Goal: Task Accomplishment & Management: Complete application form

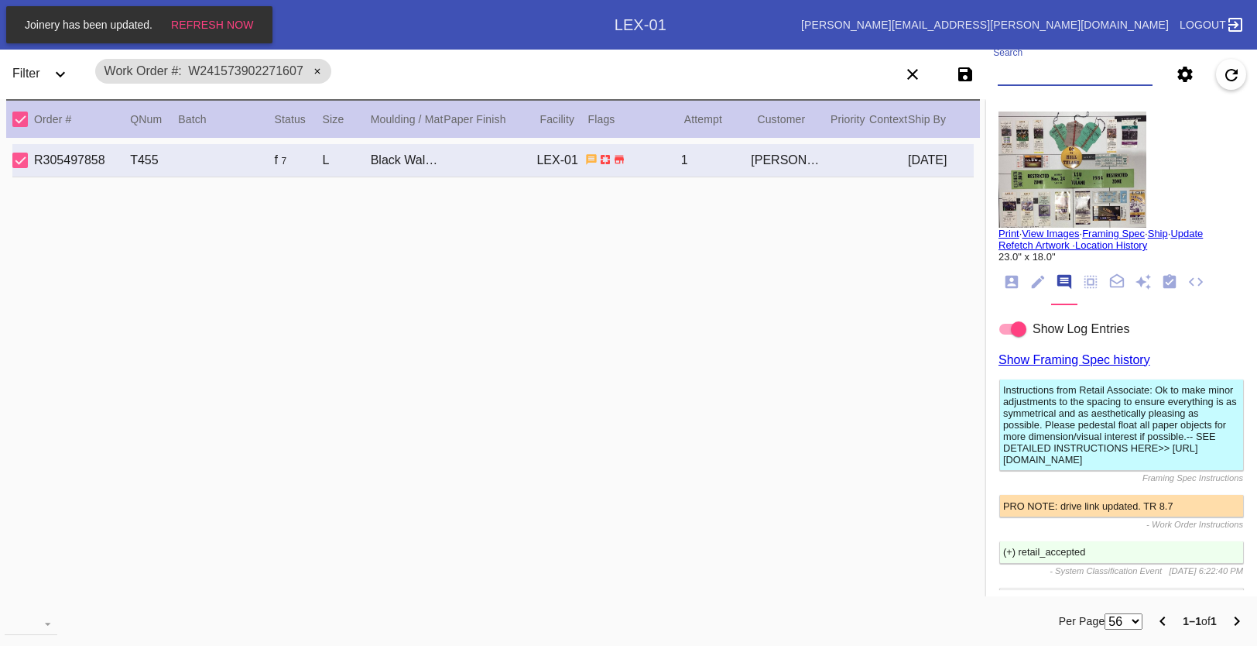
click at [1050, 69] on input "Search" at bounding box center [1075, 74] width 155 height 23
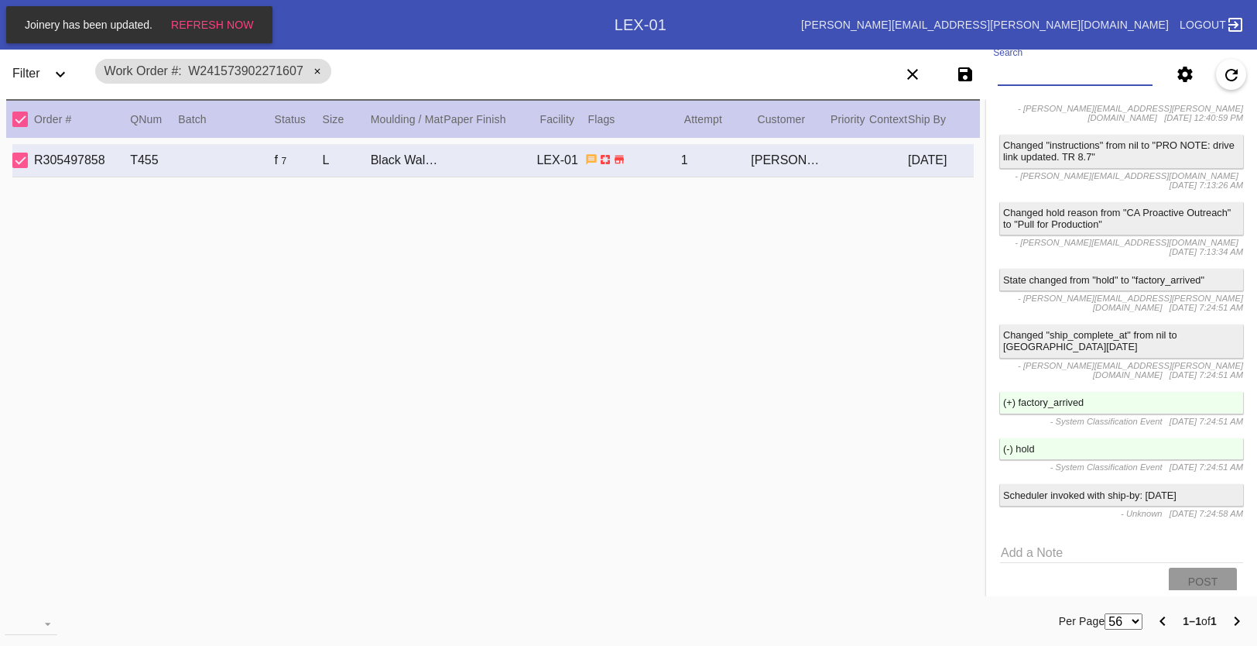
type input "W285129252252011"
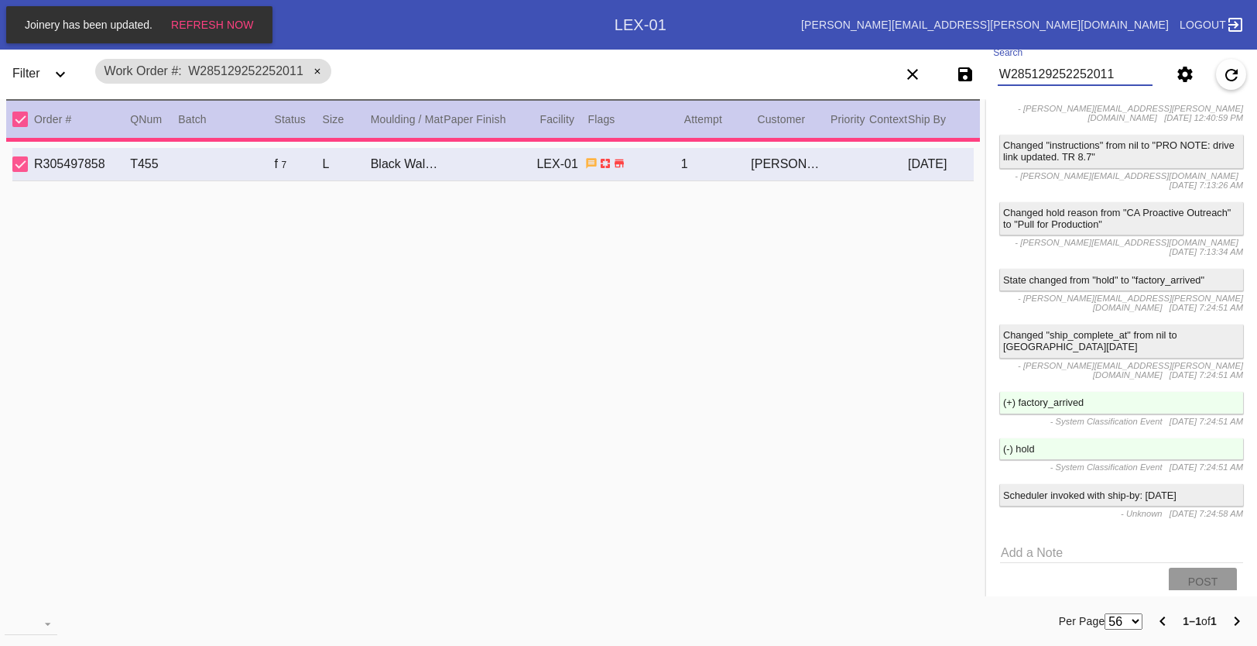
type input "2.375"
type input "12.0"
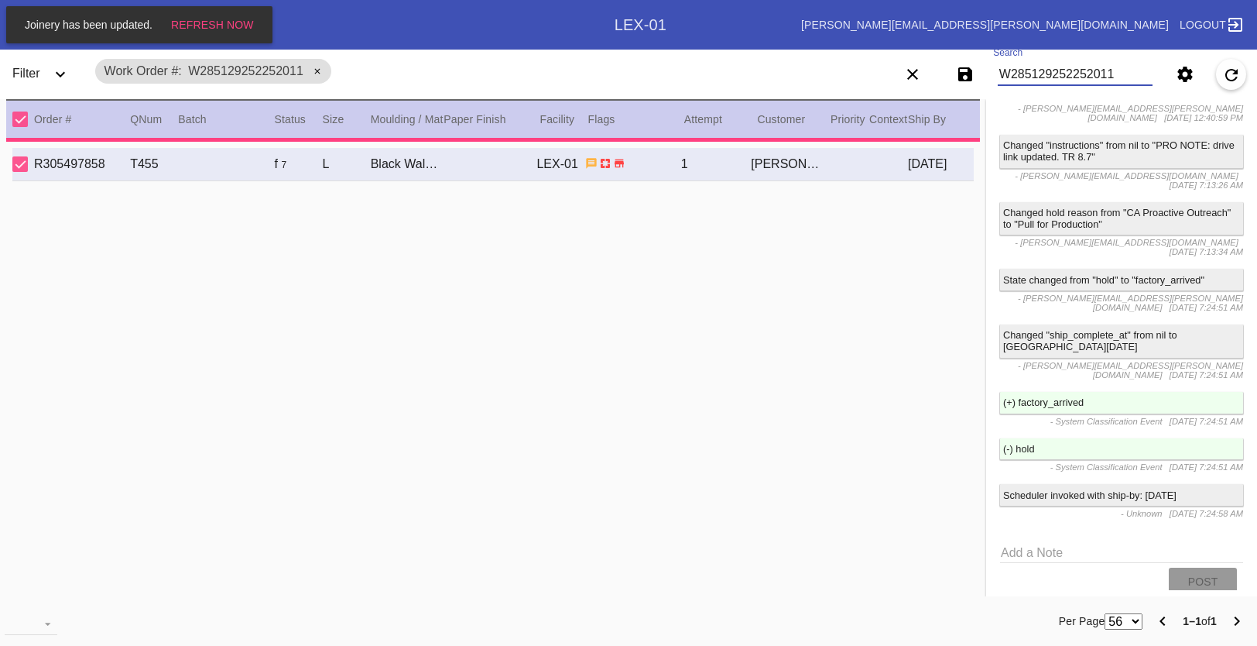
type input "9.0"
type textarea "Does not lay flat. specks. scratches. [GEOGRAPHIC_DATA]. dust."
type input "[DATE]"
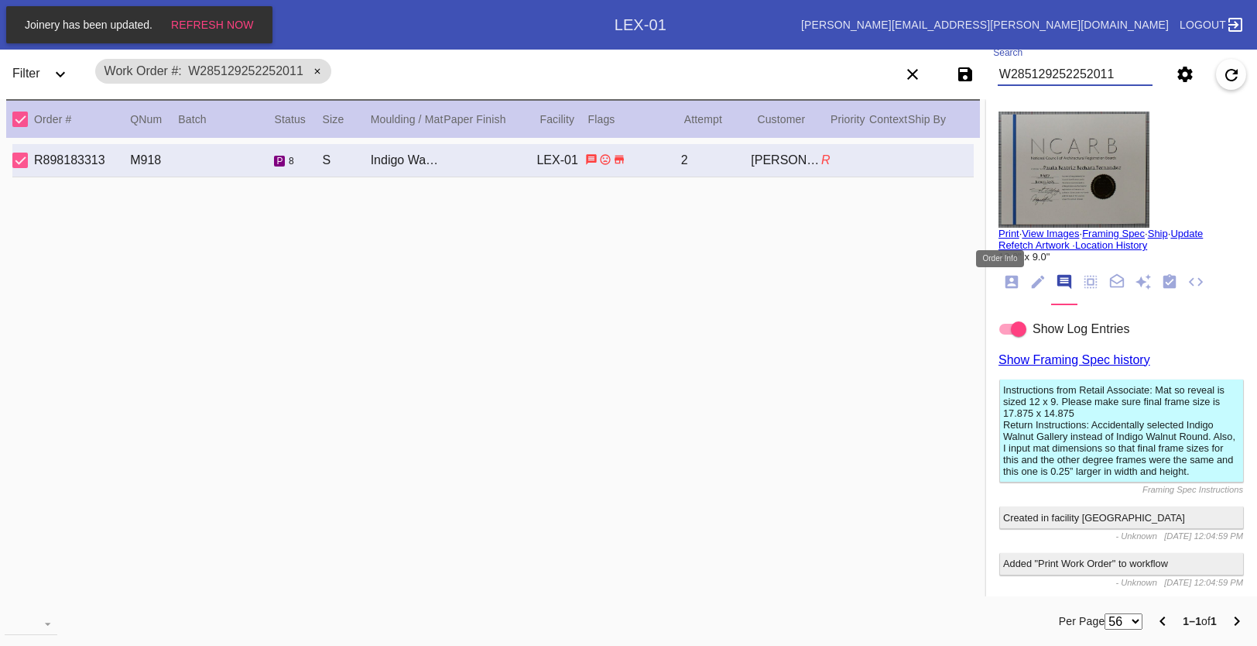
type input "W285129252252011"
click at [1006, 280] on icon "Order Info" at bounding box center [1012, 282] width 13 height 13
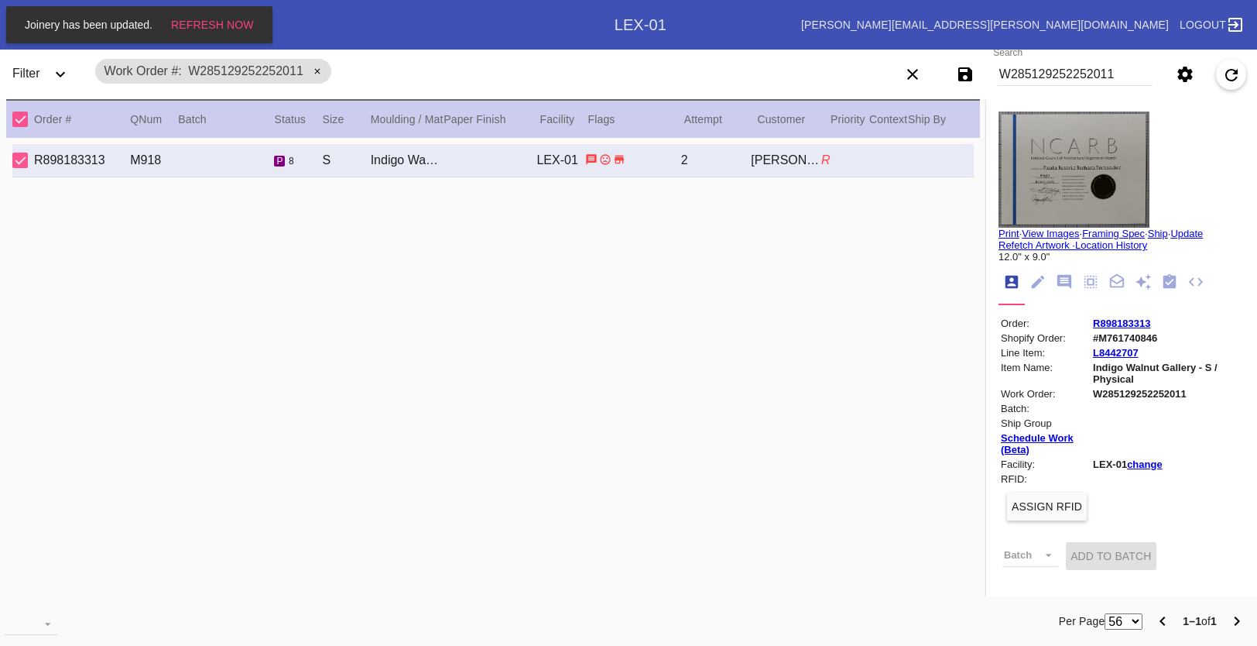
click at [1093, 322] on link "R898183313" at bounding box center [1121, 323] width 57 height 12
click at [1051, 65] on input "W285129252252011" at bounding box center [1075, 74] width 155 height 23
paste input "W460205341098582"
type input "W460205341098582"
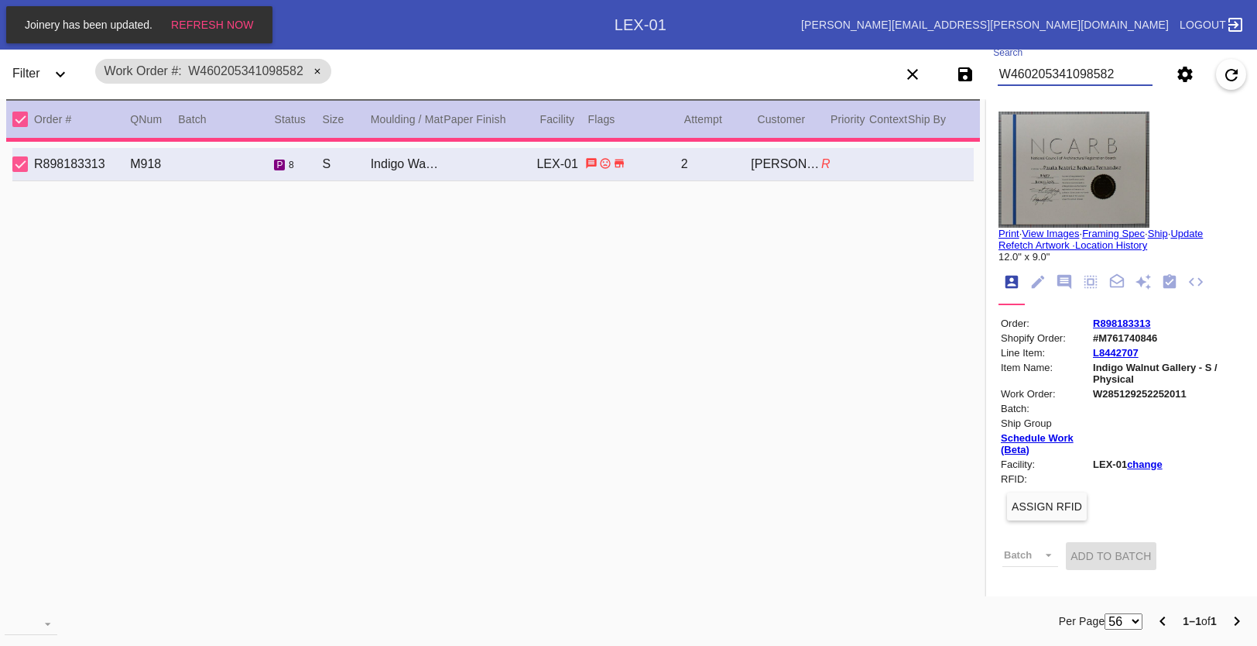
type input "1.5"
type input "14.5"
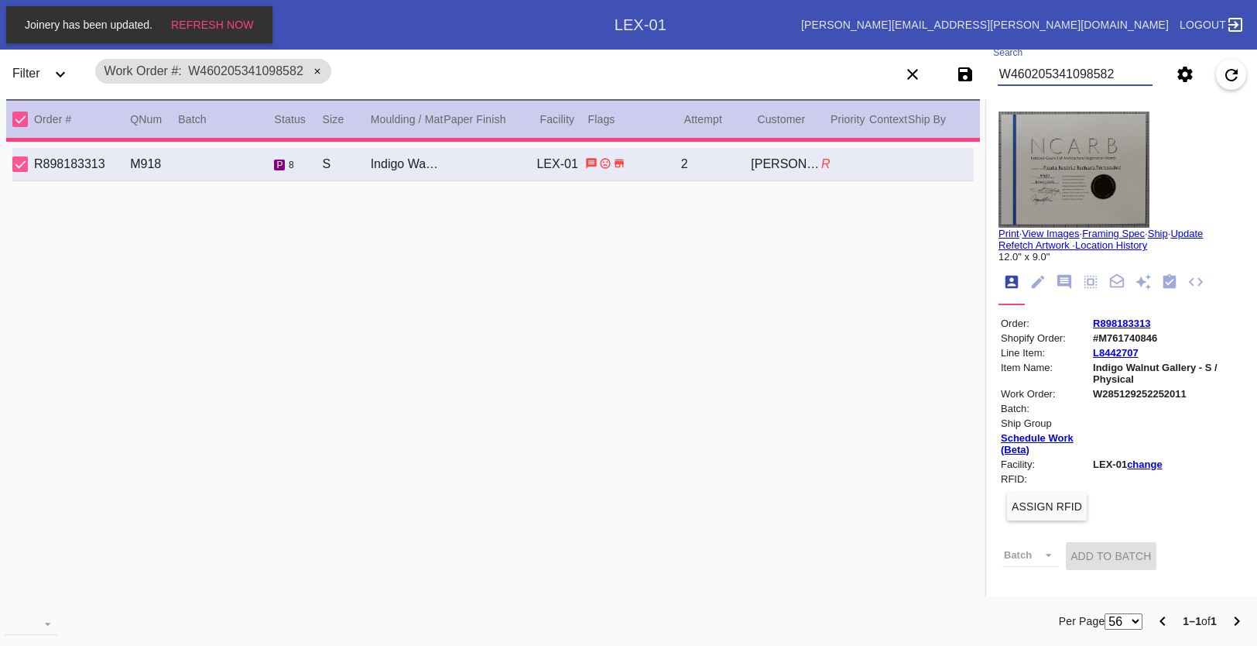
type input "9.25"
type textarea "scratches, chips, dents, scuffs, rust, debris,"
type input "[DATE]"
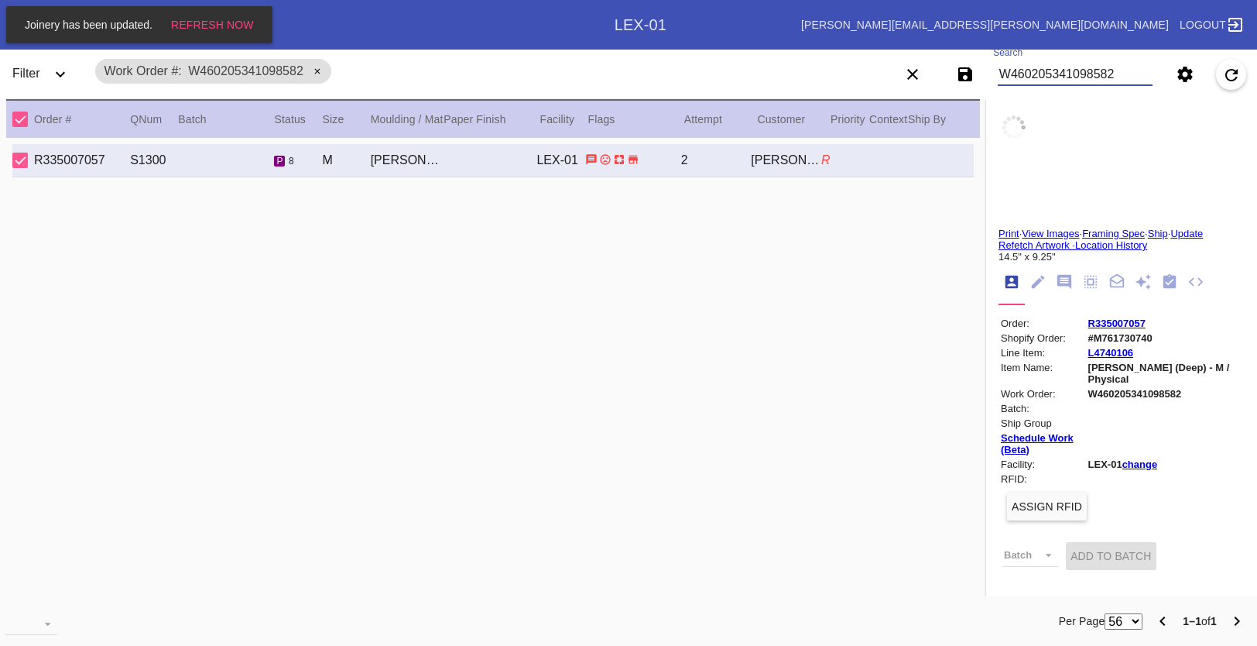
type input "With Gratitude to [PERSON_NAME]"
type input "14 Years of Leadership"
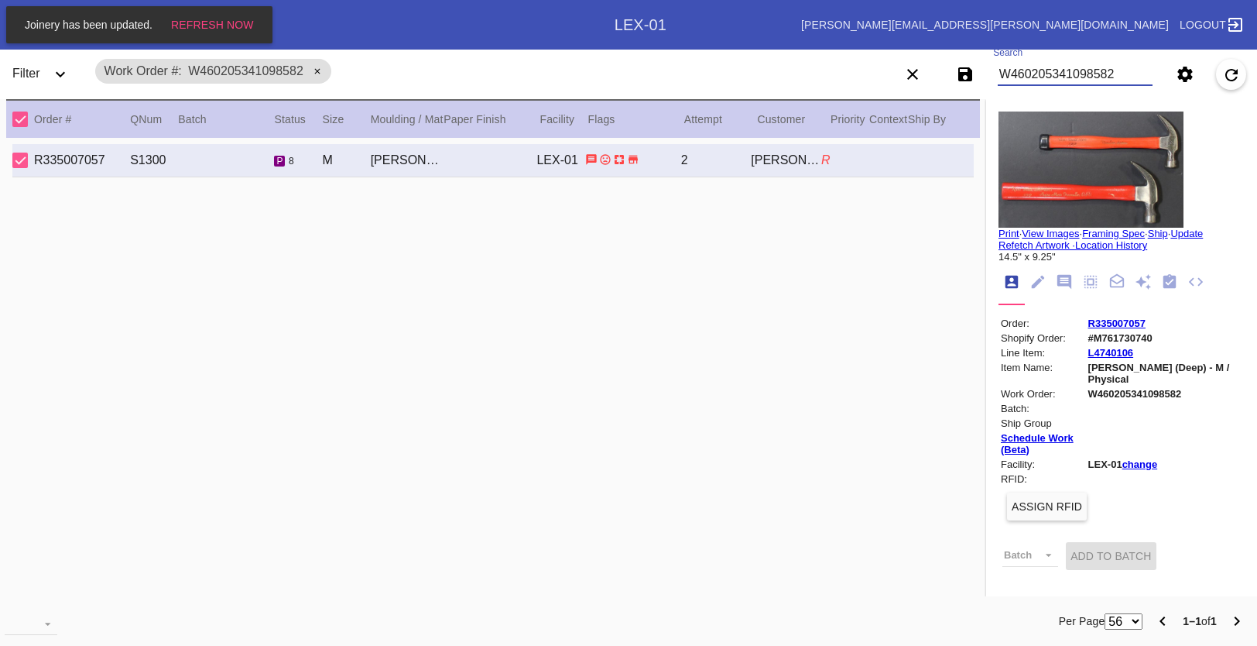
type input "W460205341098582"
click at [1100, 319] on link "R335007057" at bounding box center [1117, 323] width 57 height 12
click at [1031, 63] on input "W460205341098582" at bounding box center [1075, 74] width 155 height 23
paste input "W160952439016914"
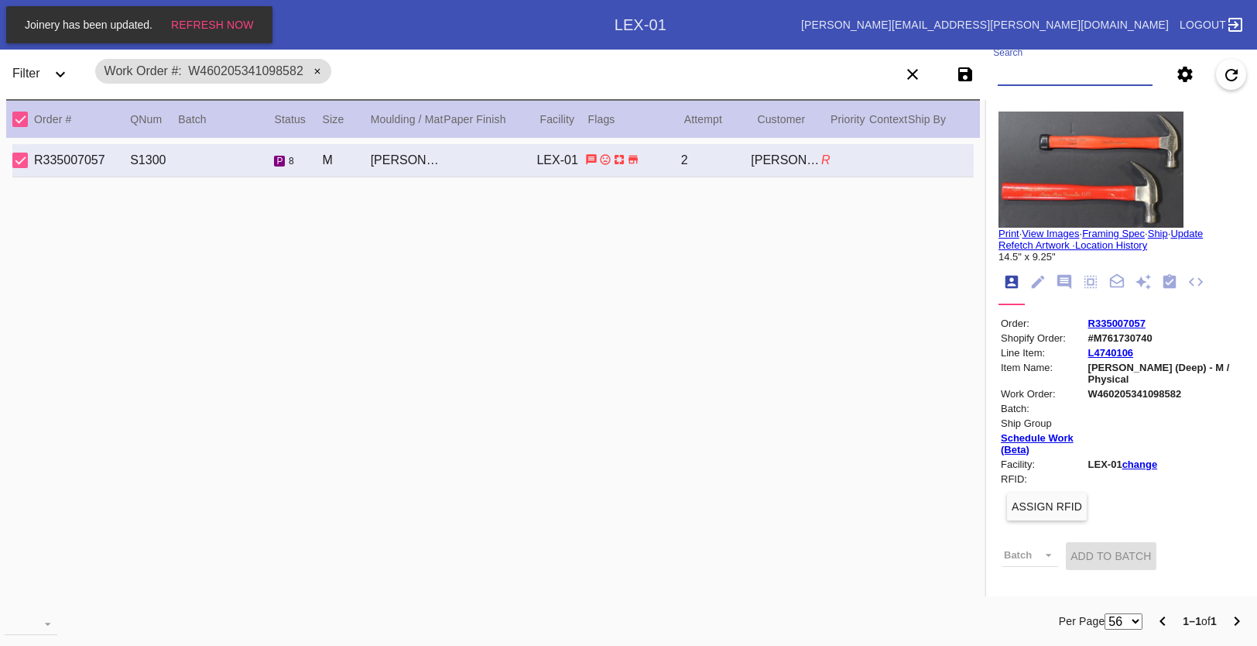
type input "W160952439016914"
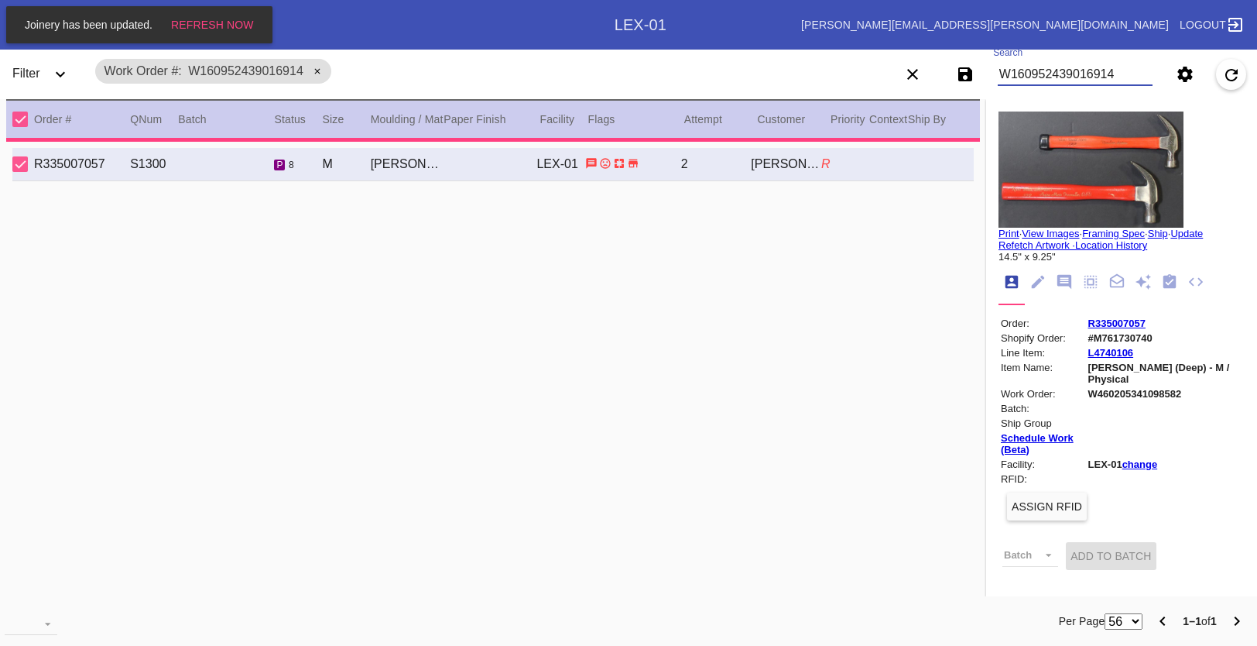
type input "1.625"
type input "1.75"
type input "1.625"
type input "8.5"
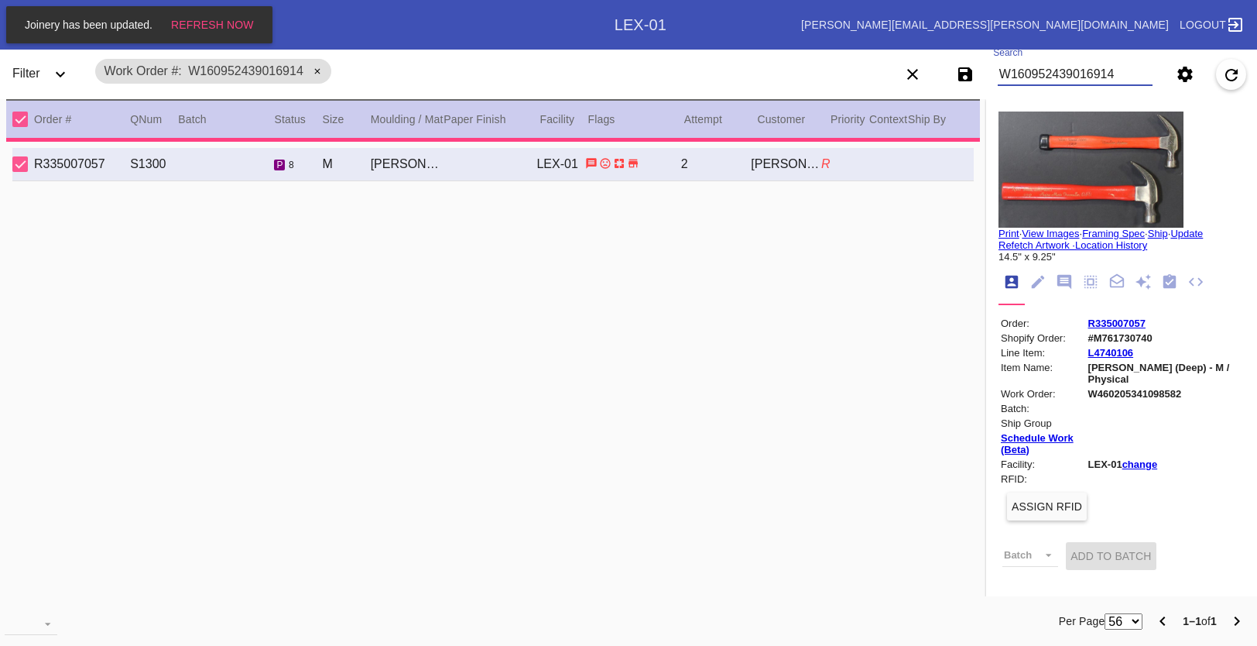
type input "11.5"
type textarea "specks, dents, creases, bent corners, discoloration."
type input "[DATE]"
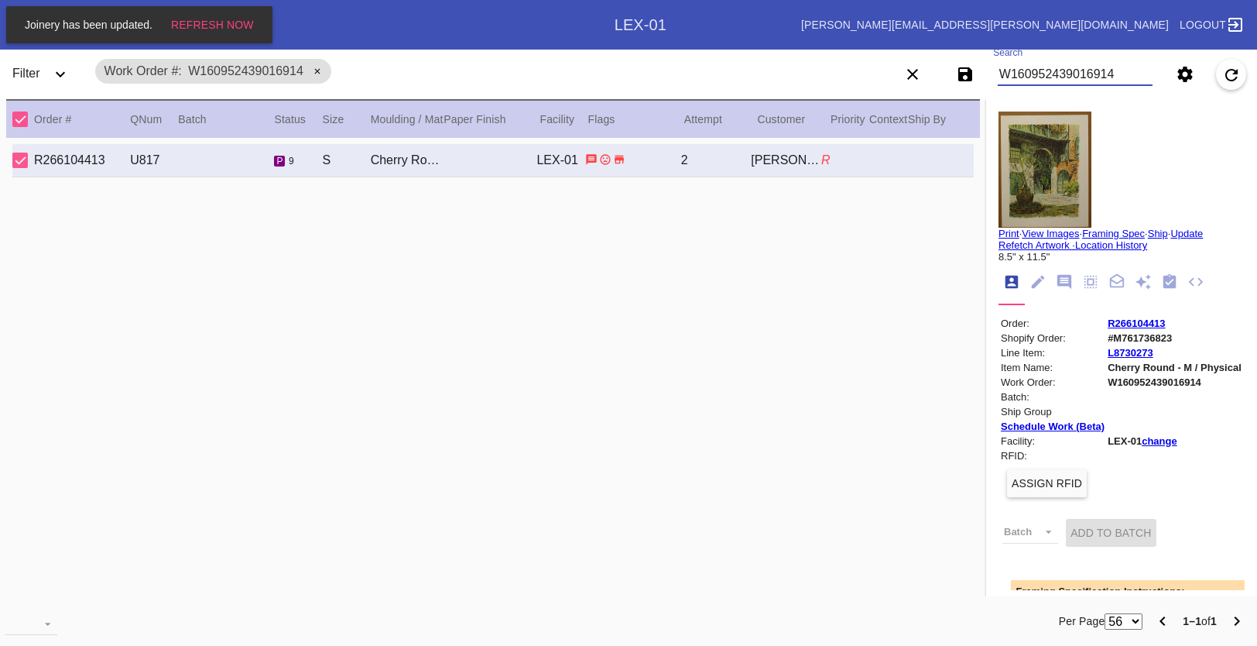
type input "W160952439016914"
drag, startPoint x: 1151, startPoint y: 322, endPoint x: 1092, endPoint y: 326, distance: 59.0
click at [1107, 326] on td "R266104413" at bounding box center [1174, 323] width 135 height 13
copy link "R266104413"
click at [1041, 74] on input "W160952439016914" at bounding box center [1075, 74] width 155 height 23
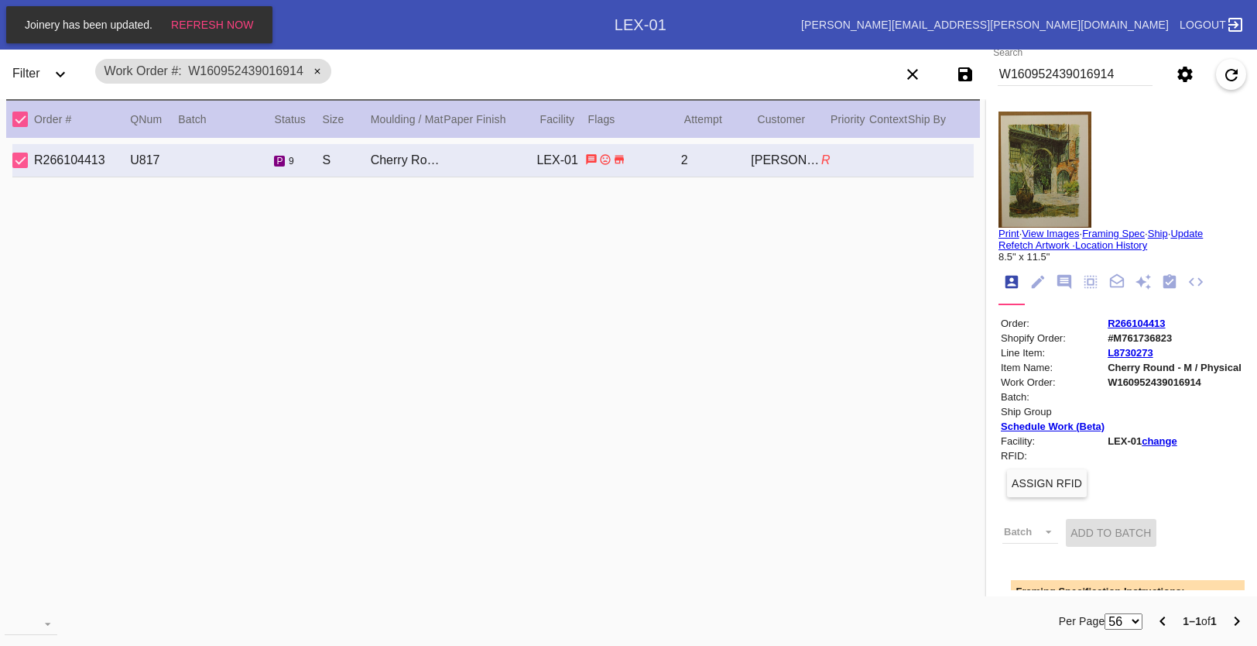
click at [1041, 74] on input "W160952439016914" at bounding box center [1075, 74] width 155 height 23
paste input "W485667089788276"
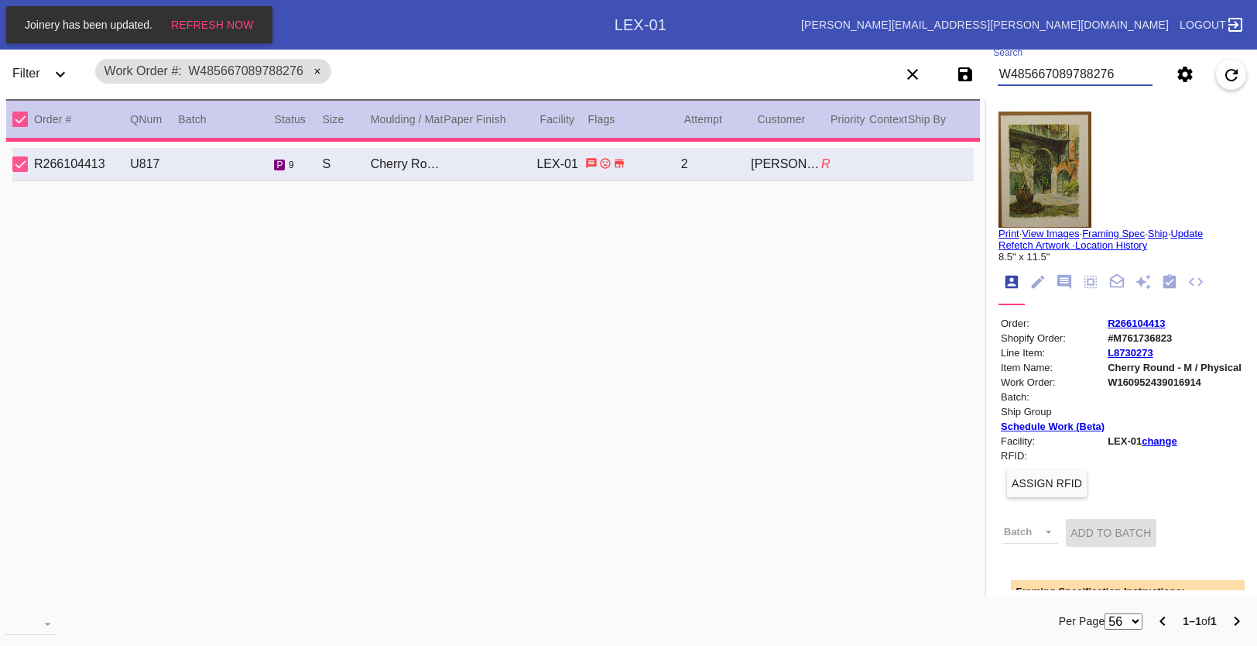
type input "W485667089788276"
type input "0.0"
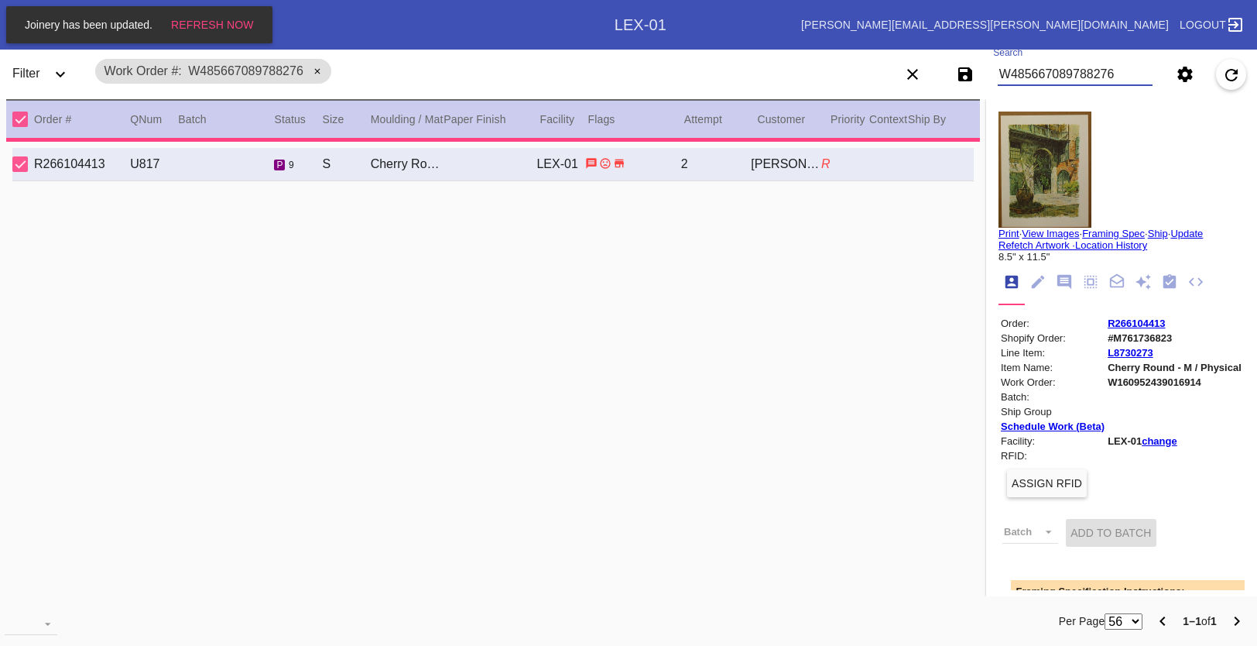
type input "12.0"
type input "16.0"
type textarea "left and right edges curling up a bit; corner tips are folded a bit; few stray …"
type input "[DATE]"
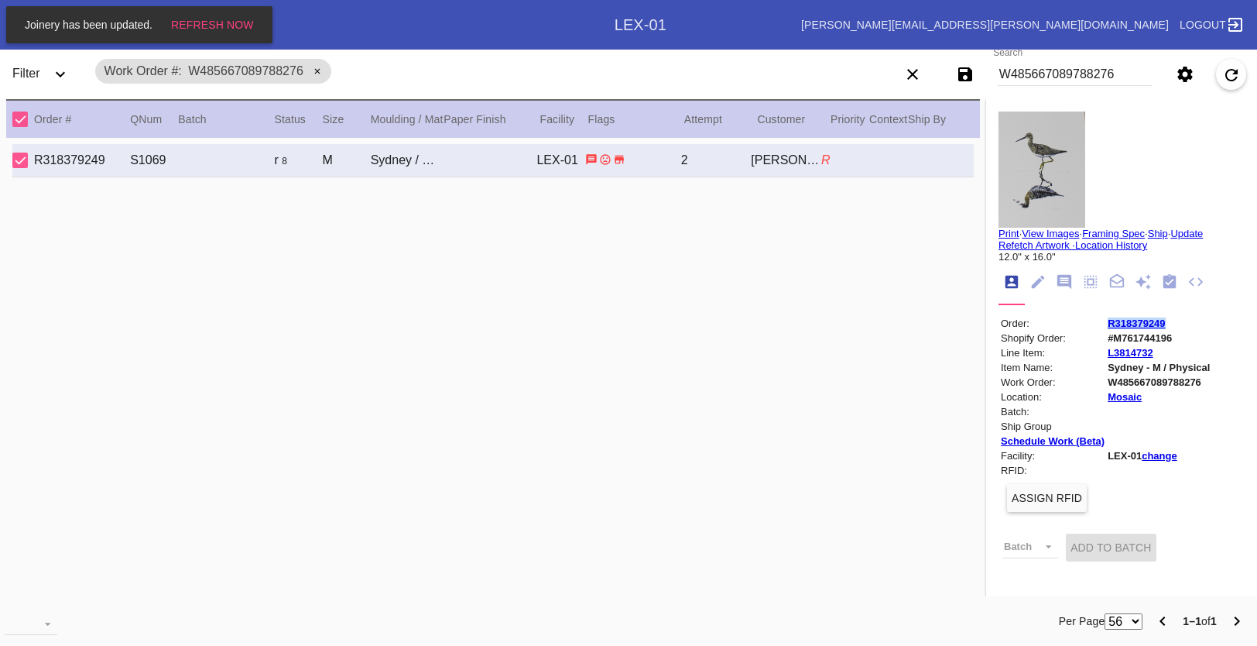
drag, startPoint x: 1155, startPoint y: 323, endPoint x: 1096, endPoint y: 323, distance: 59.6
click at [1107, 323] on td "R318379249" at bounding box center [1159, 323] width 104 height 13
copy link "R318379249"
